Goal: Obtain resource: Download file/media

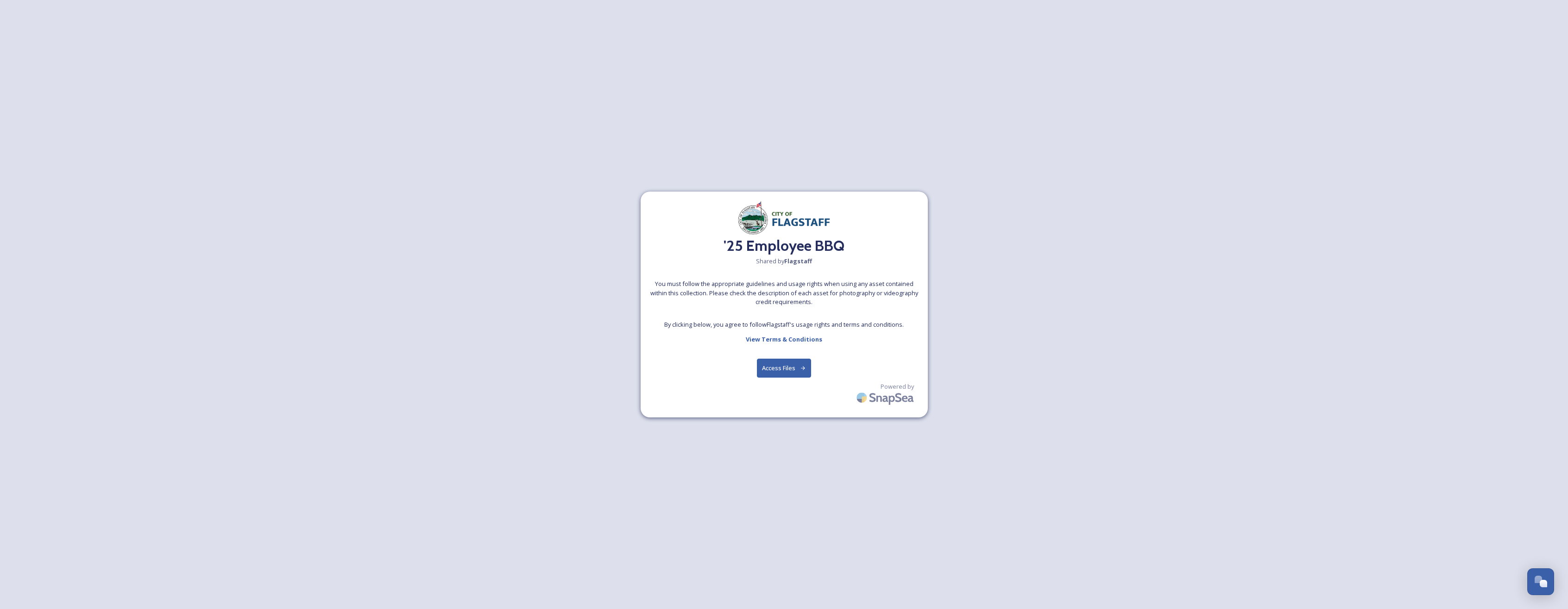
click at [783, 371] on button "Access Files" at bounding box center [783, 368] width 54 height 19
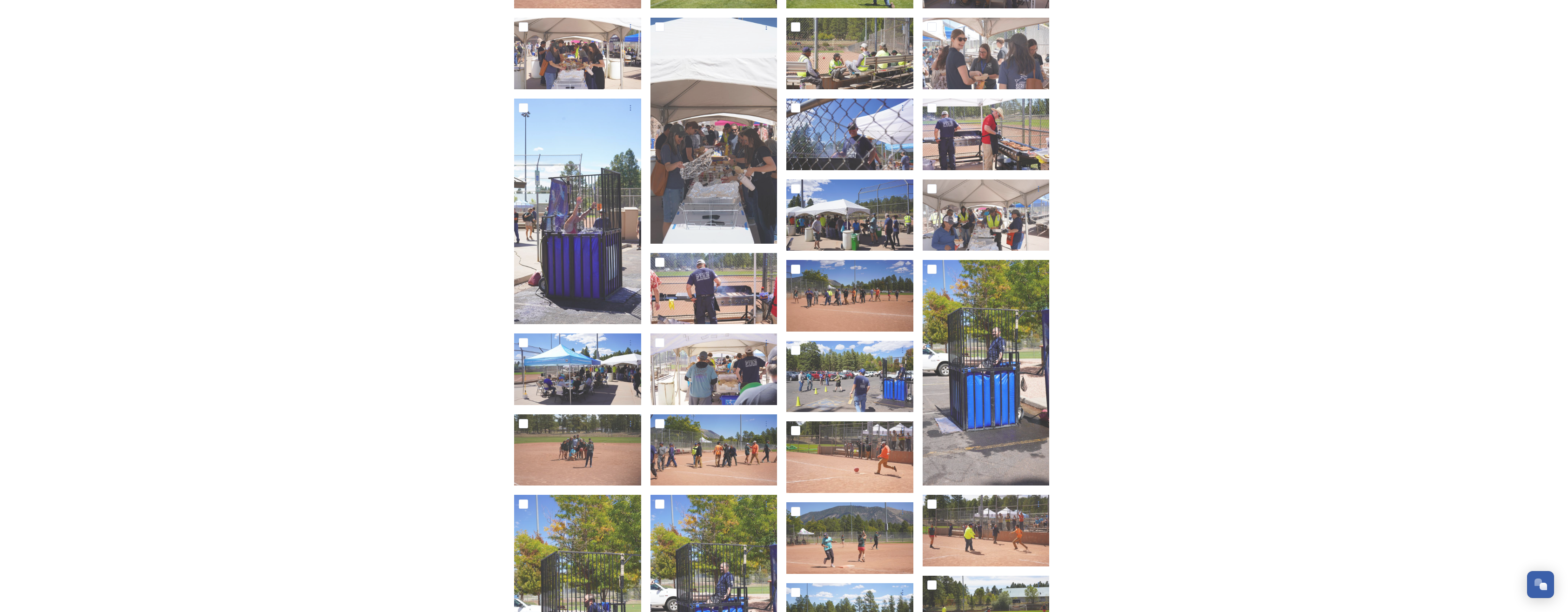
scroll to position [324, 0]
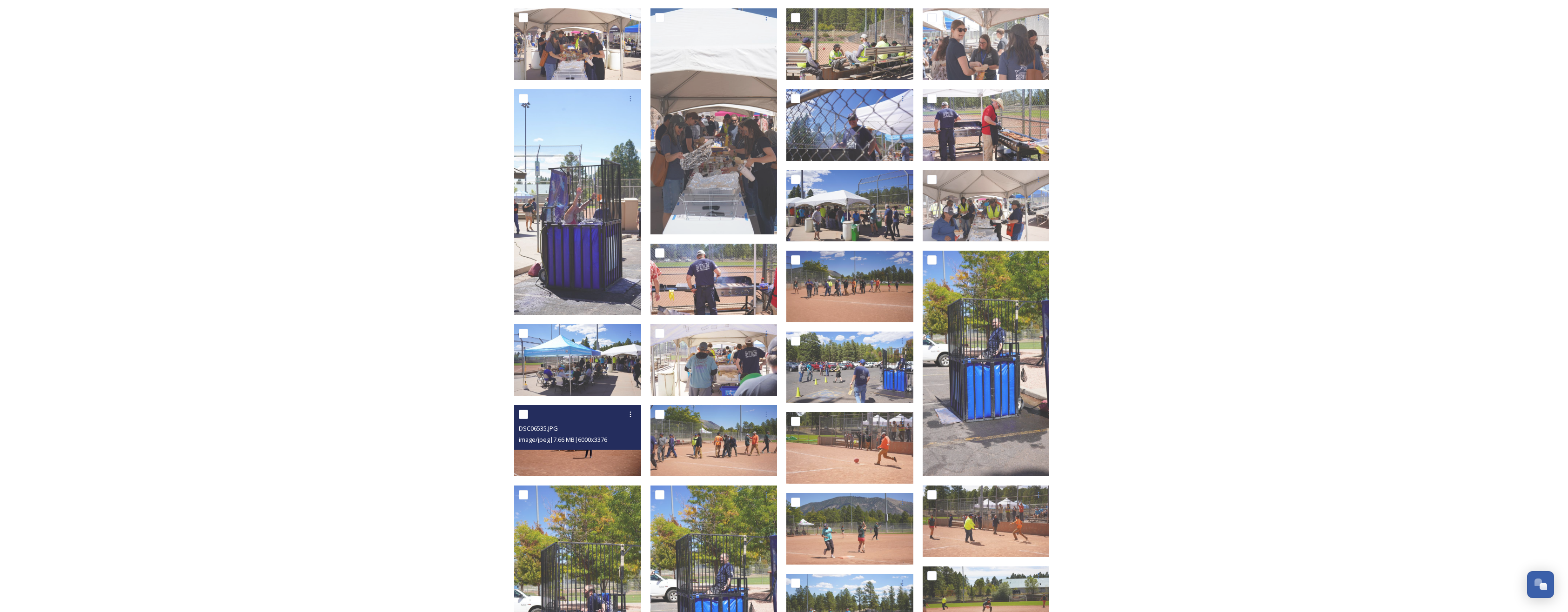
click at [578, 455] on img at bounding box center [578, 441] width 127 height 72
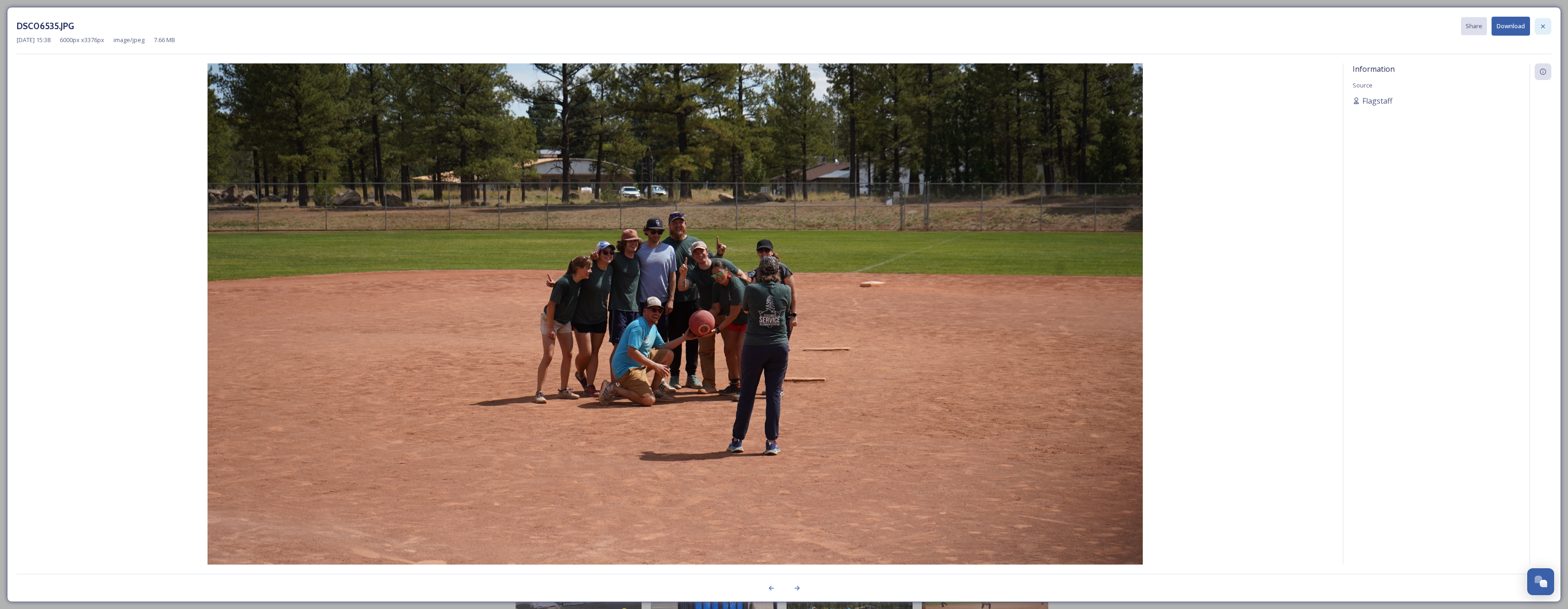
click at [1542, 27] on icon at bounding box center [1543, 26] width 4 height 4
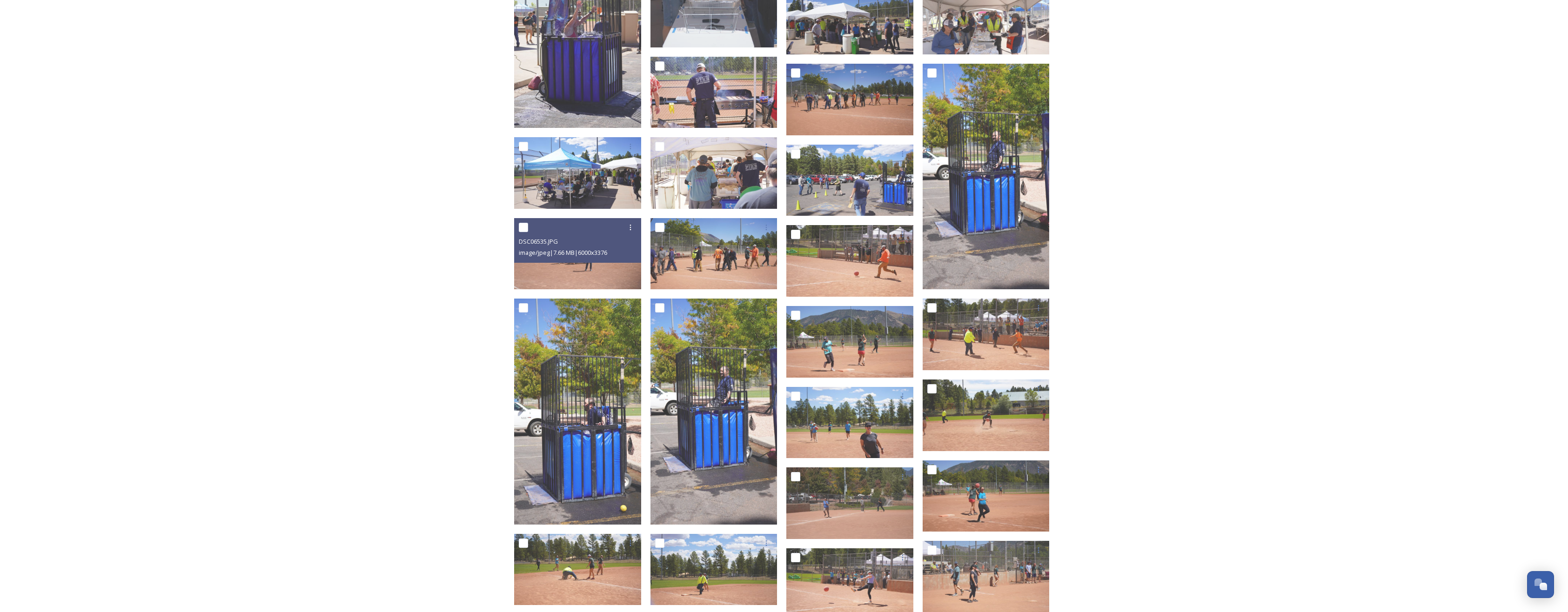
scroll to position [556, 0]
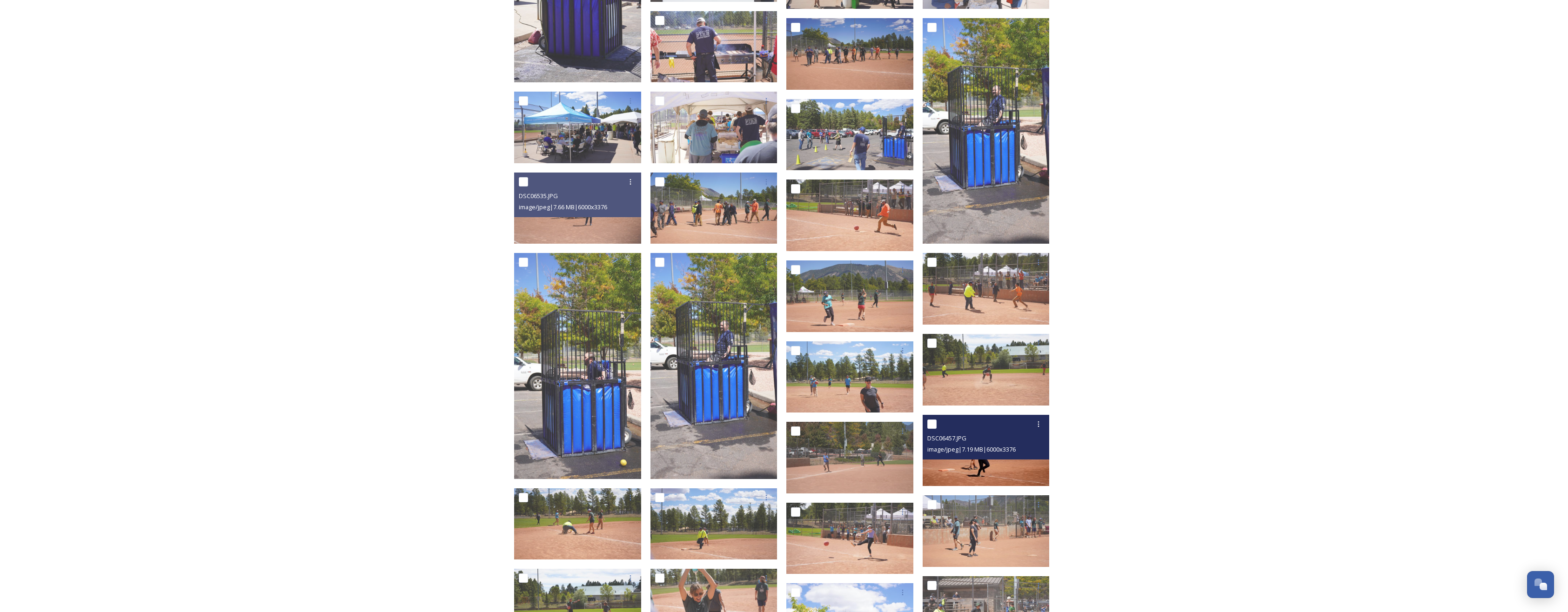
click at [972, 459] on img at bounding box center [986, 451] width 127 height 72
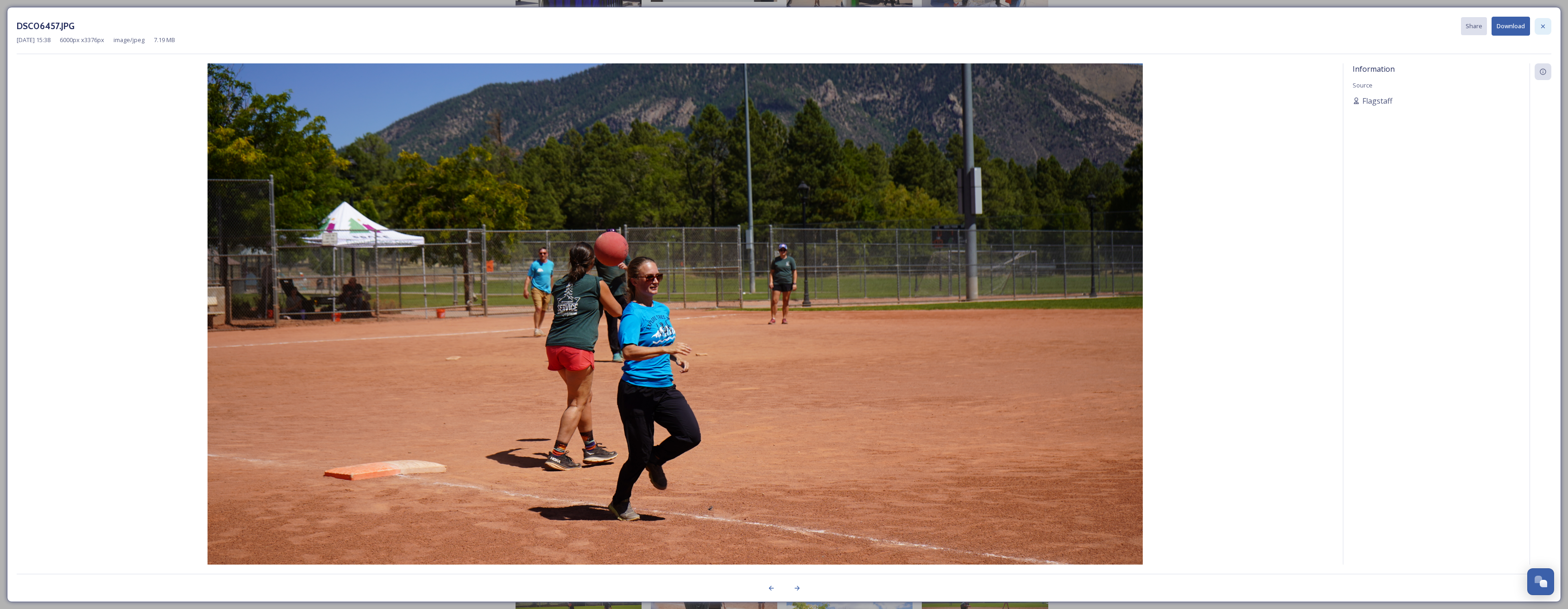
click at [1545, 25] on icon at bounding box center [1543, 26] width 7 height 7
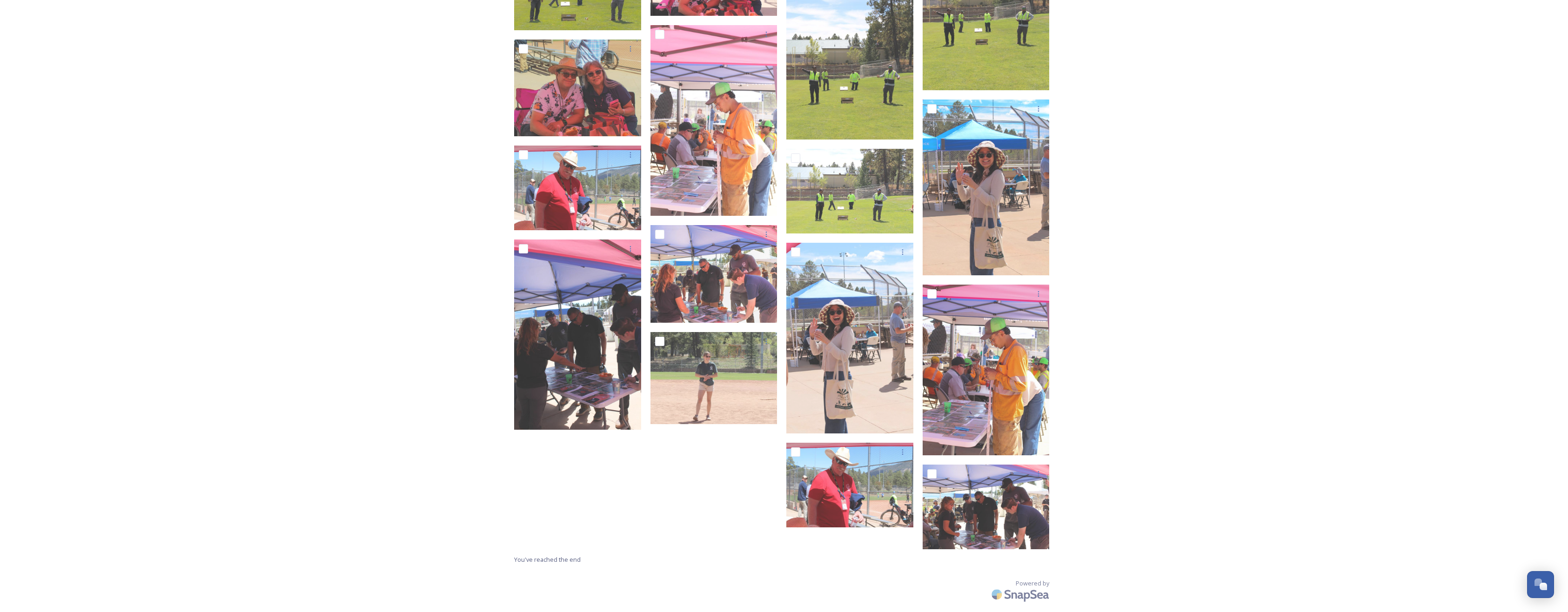
scroll to position [4653, 0]
